Goal: Book appointment/travel/reservation

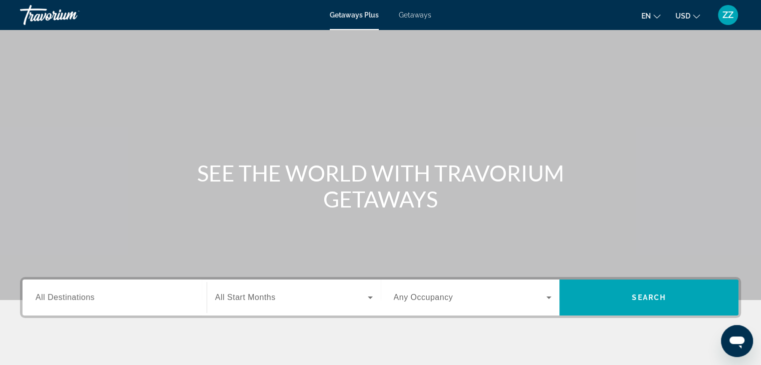
click at [421, 15] on span "Getaways" at bounding box center [415, 15] width 33 height 8
click at [358, 16] on span "Getaways Plus" at bounding box center [354, 15] width 49 height 8
